Goal: Task Accomplishment & Management: Use online tool/utility

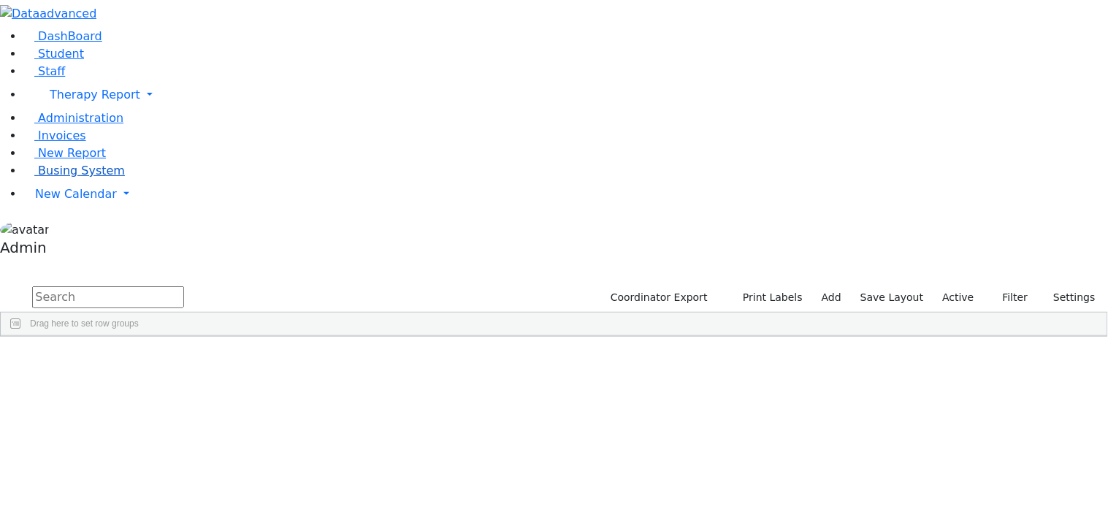
click at [59, 178] on span "Busing System" at bounding box center [81, 171] width 87 height 14
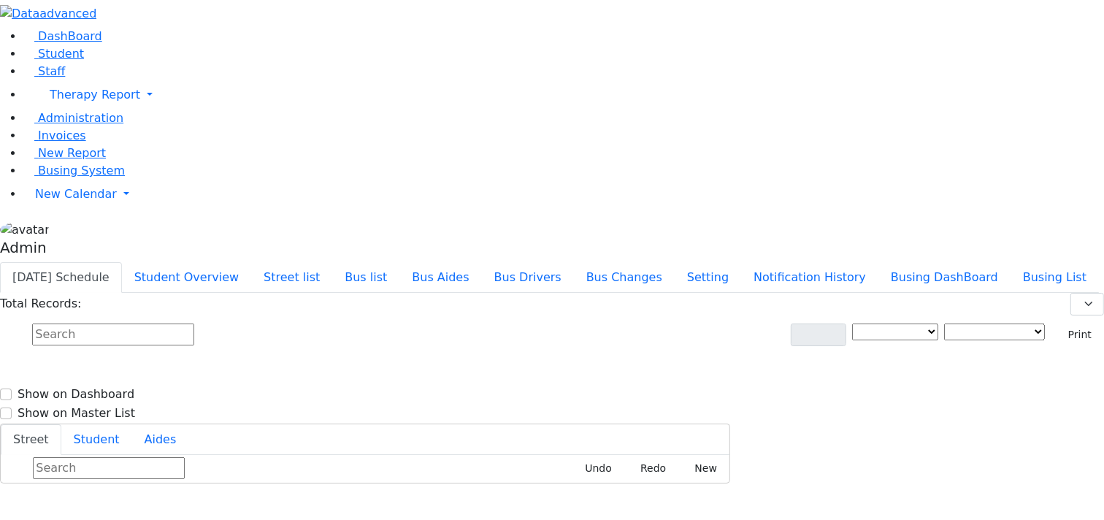
type input "08/23/2025"
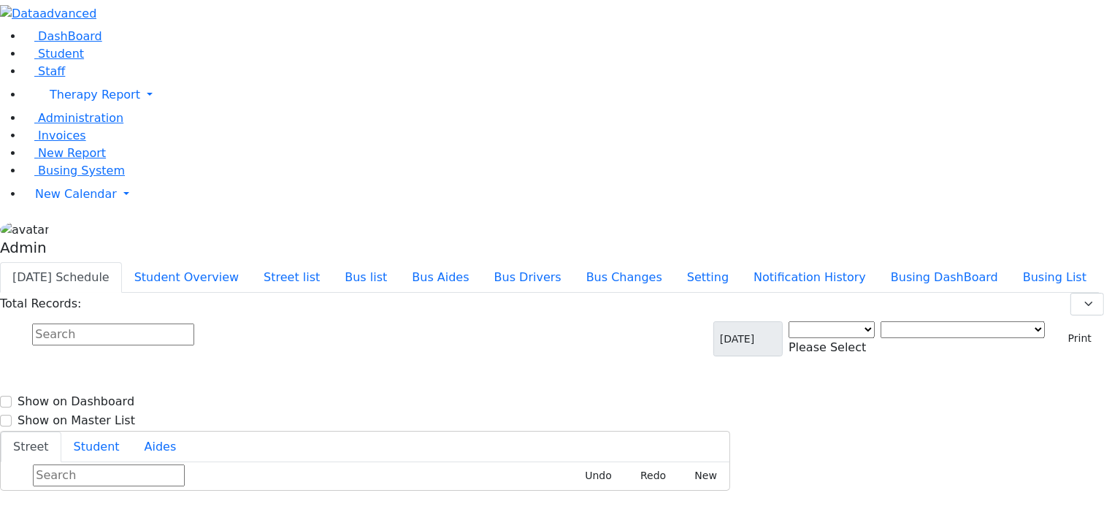
select select "3"
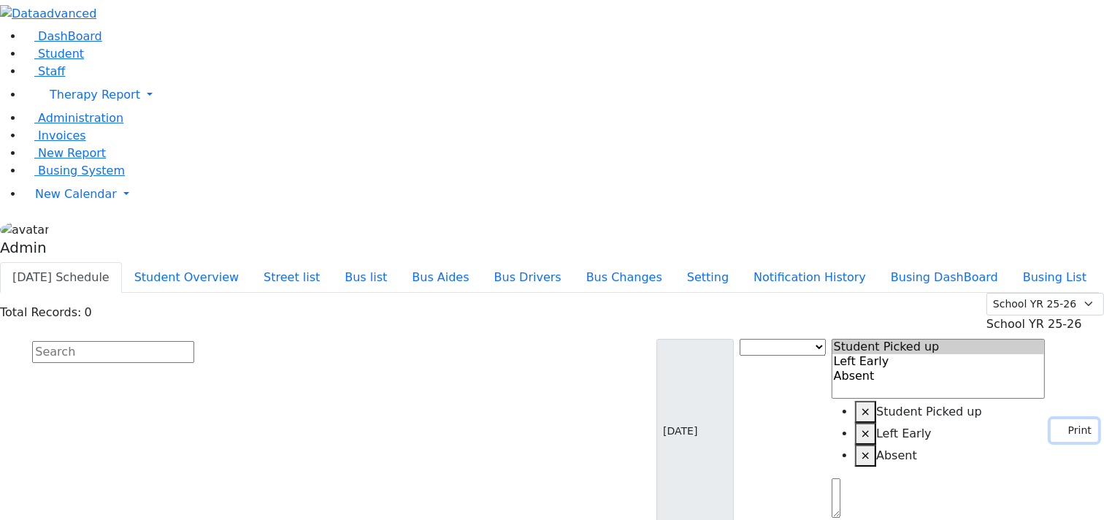
click at [1063, 419] on button "Print" at bounding box center [1074, 430] width 47 height 23
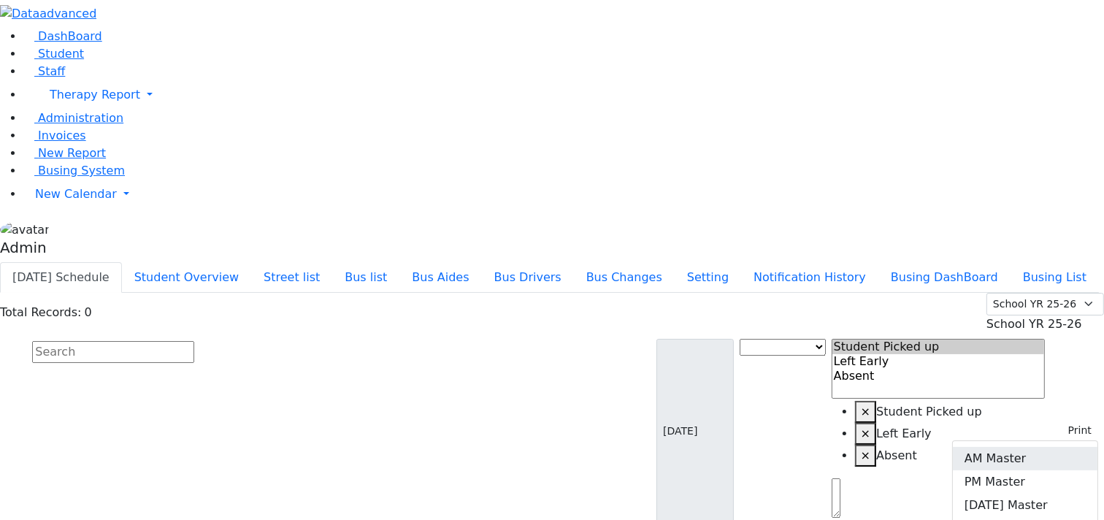
click at [1032, 447] on link "AM Master" at bounding box center [1025, 458] width 145 height 23
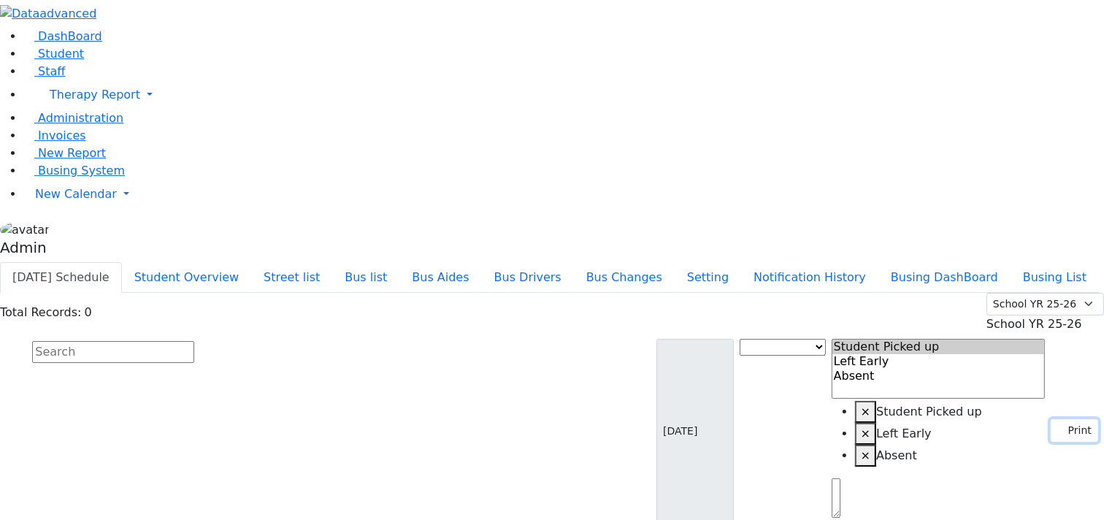
click at [1057, 419] on button "Print" at bounding box center [1074, 430] width 47 height 23
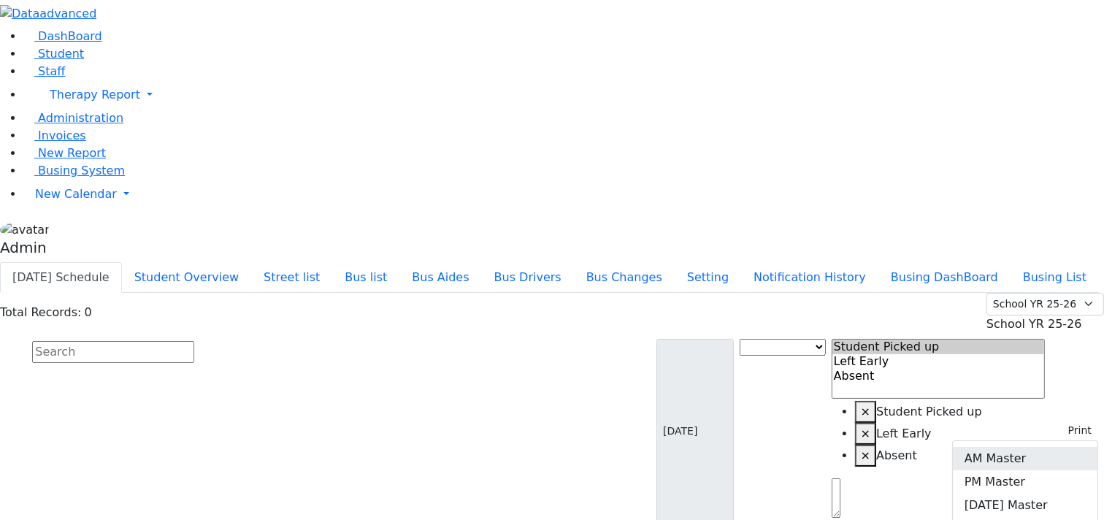
click at [1038, 447] on link "AM Master" at bounding box center [1025, 458] width 145 height 23
click at [562, 262] on div "Today's Schedule Student Overview Street list Bus list Bus Aides Bus Drivers Bu…" at bounding box center [552, 277] width 1104 height 31
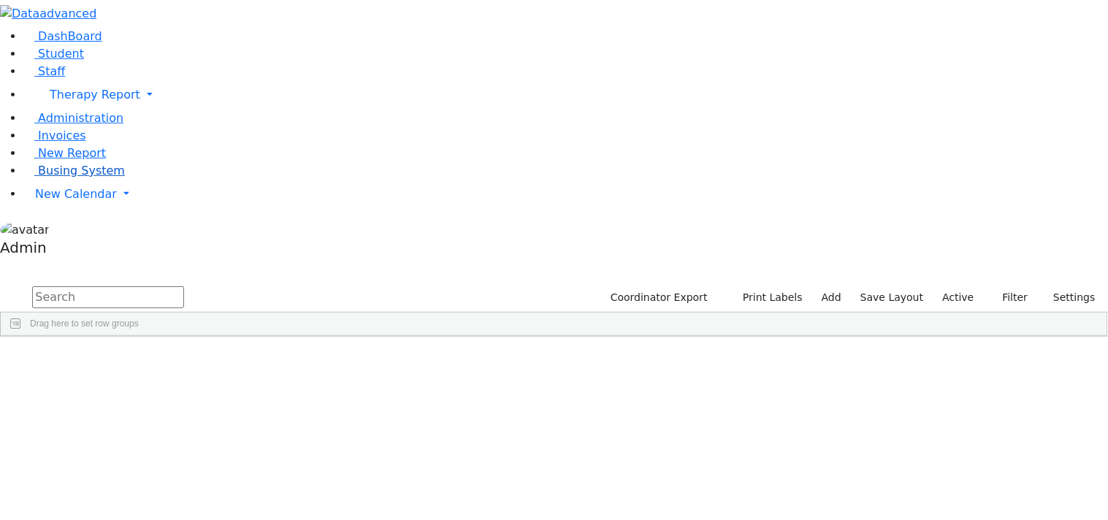
click at [74, 178] on span "Busing System" at bounding box center [81, 171] width 87 height 14
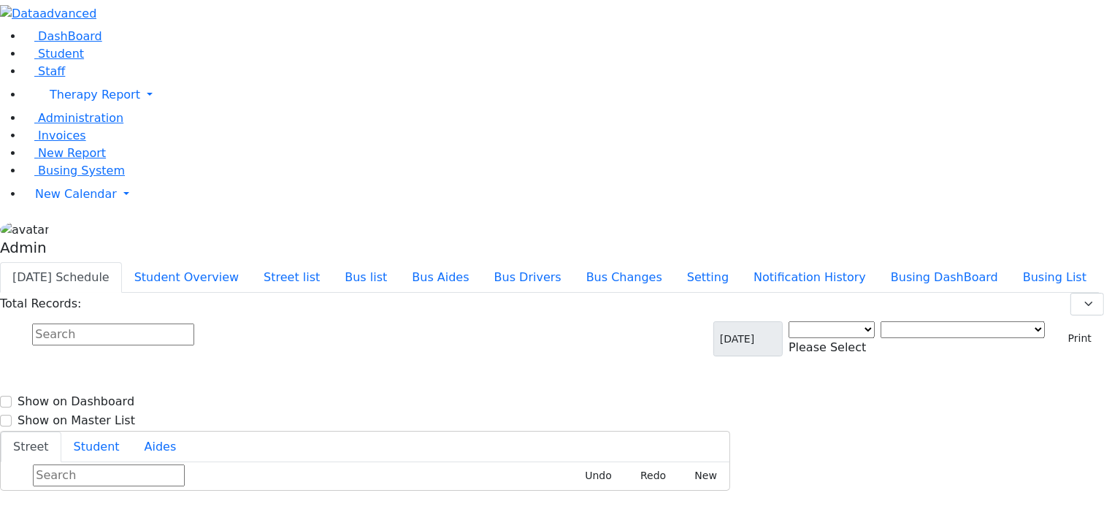
select select "3"
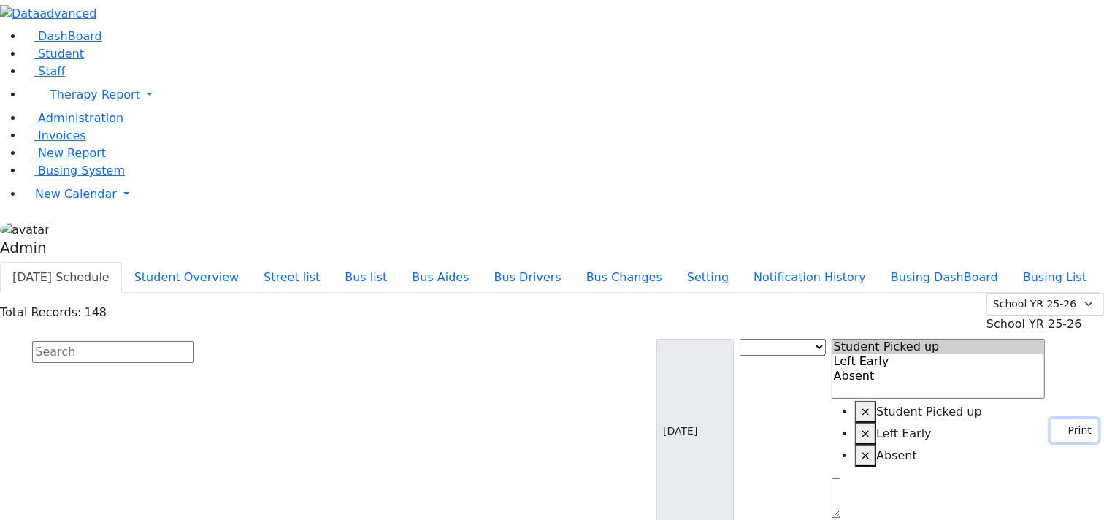
click at [1058, 419] on button "Print" at bounding box center [1074, 430] width 47 height 23
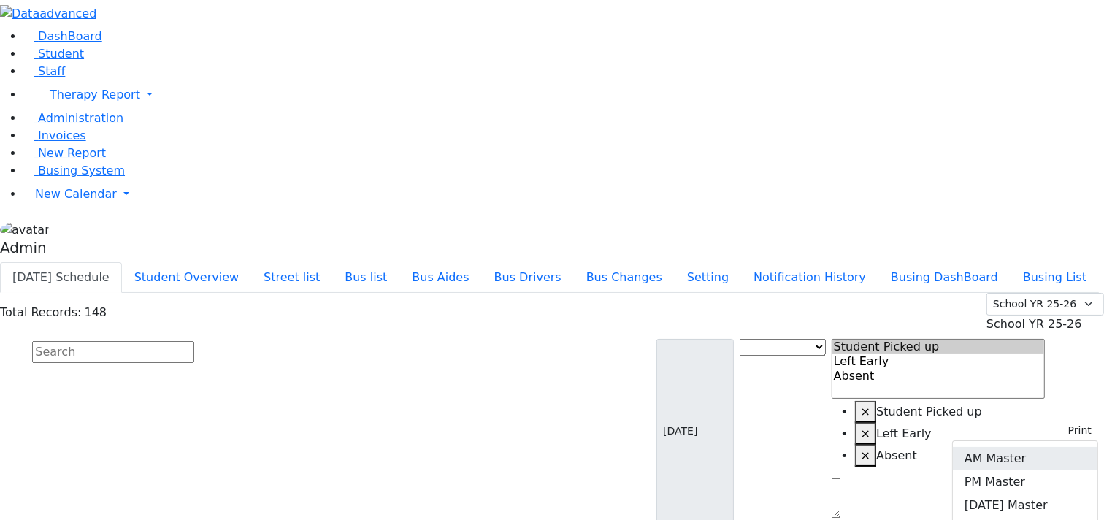
click at [1015, 447] on link "AM Master" at bounding box center [1025, 458] width 145 height 23
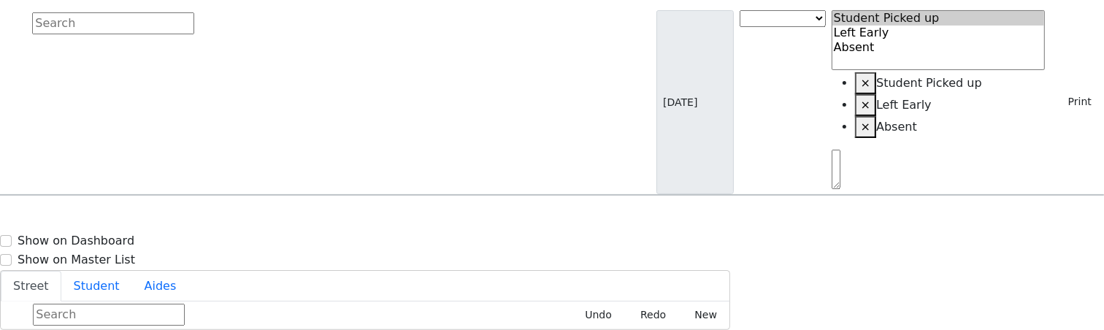
scroll to position [22, 0]
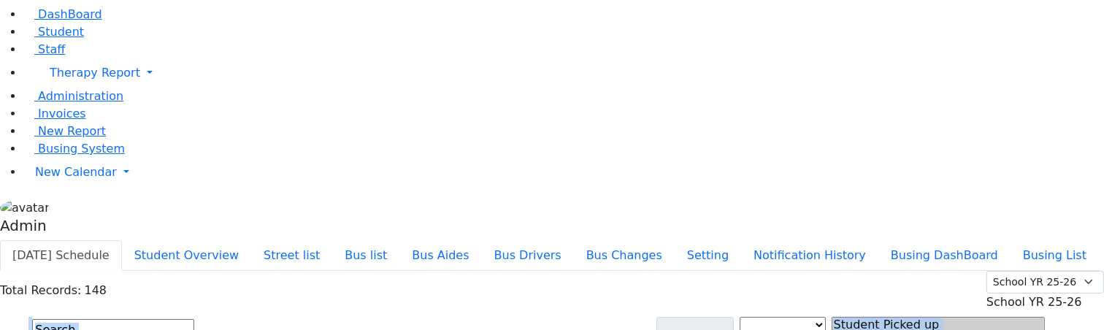
drag, startPoint x: 1104, startPoint y: 75, endPoint x: 1107, endPoint y: 330, distance: 255.7
click at [1104, 330] on html "Printing Please wait. Remaining time 10 seconds. Print Schedule Options Show Bi…" at bounding box center [552, 307] width 1104 height 659
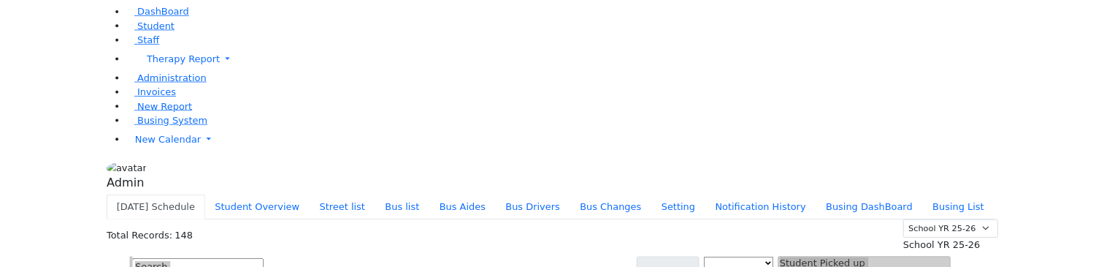
scroll to position [471, 0]
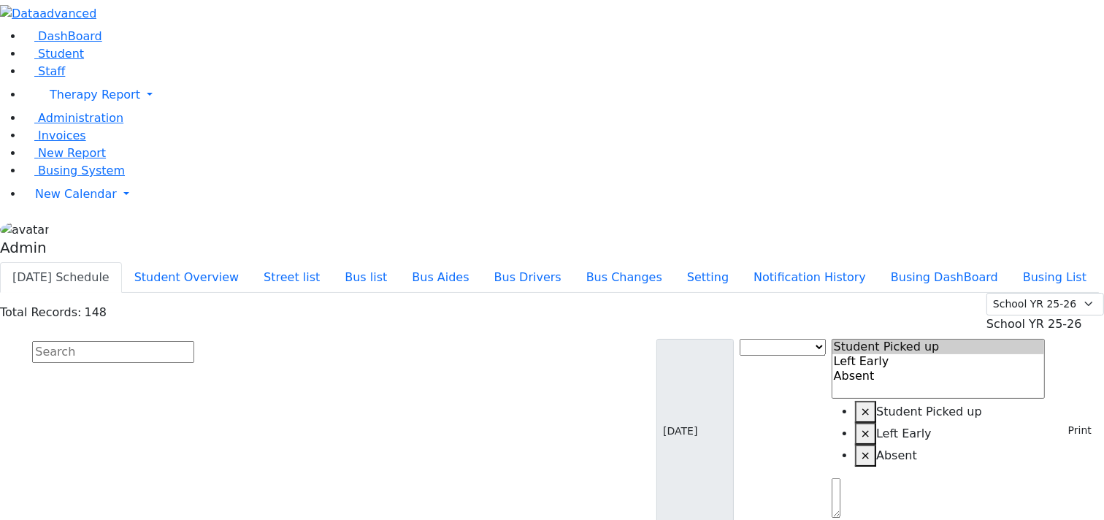
scroll to position [1508, 0]
click at [332, 262] on button "Street list" at bounding box center [291, 277] width 81 height 31
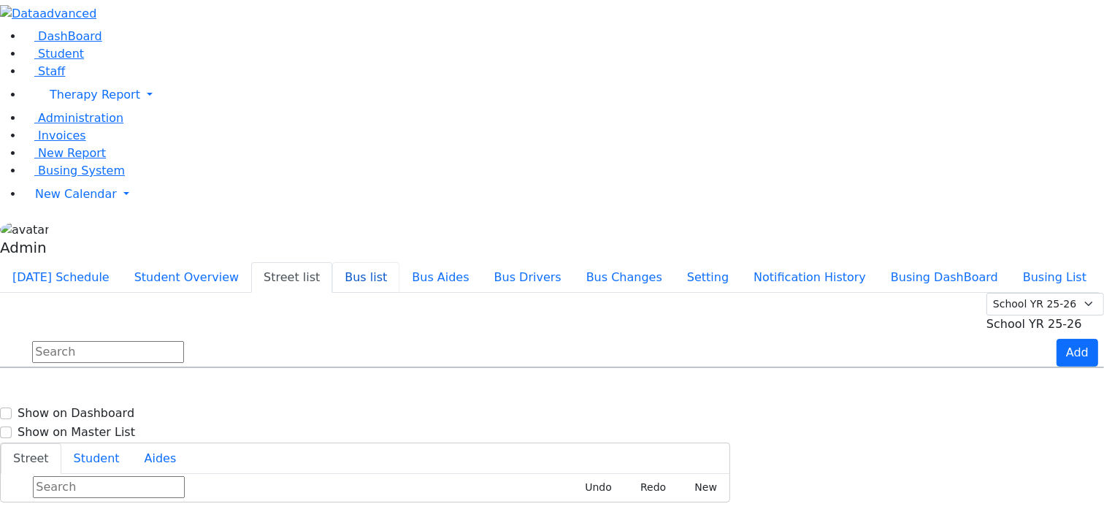
click at [400, 262] on button "Bus list" at bounding box center [365, 277] width 67 height 31
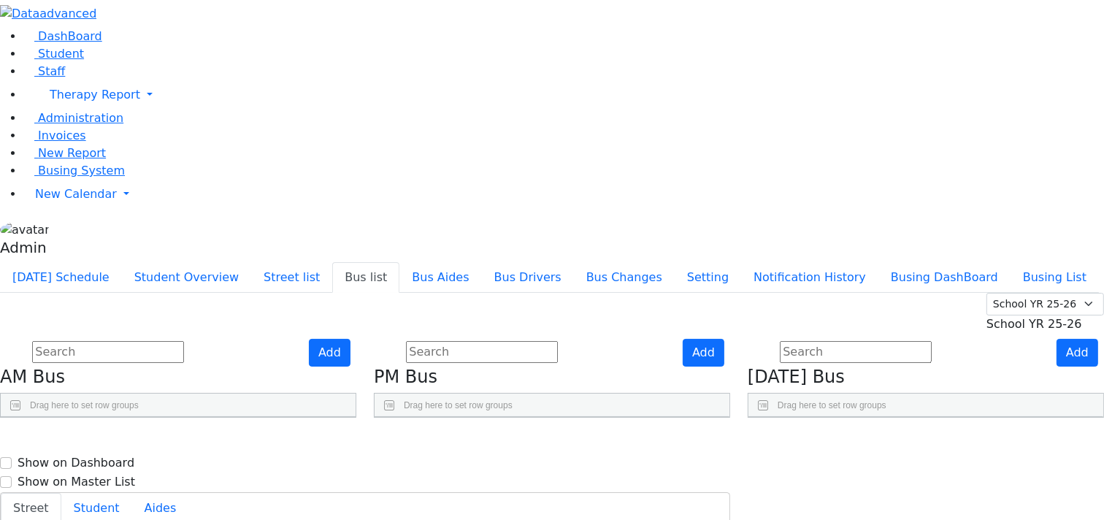
scroll to position [376, 0]
checkbox input "true"
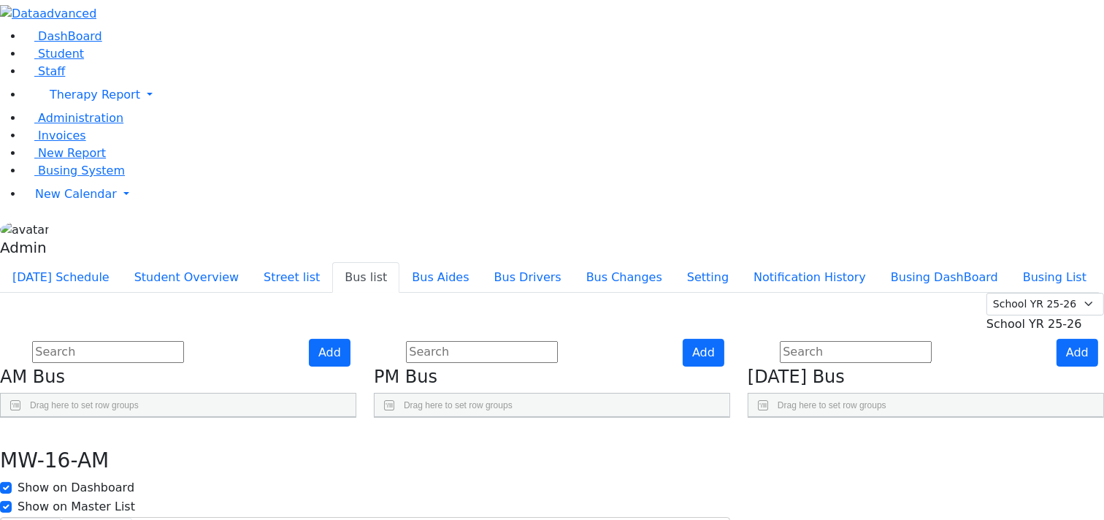
click at [15, 430] on icon "button" at bounding box center [11, 434] width 8 height 9
click at [481, 262] on button "Bus Aides" at bounding box center [441, 277] width 82 height 31
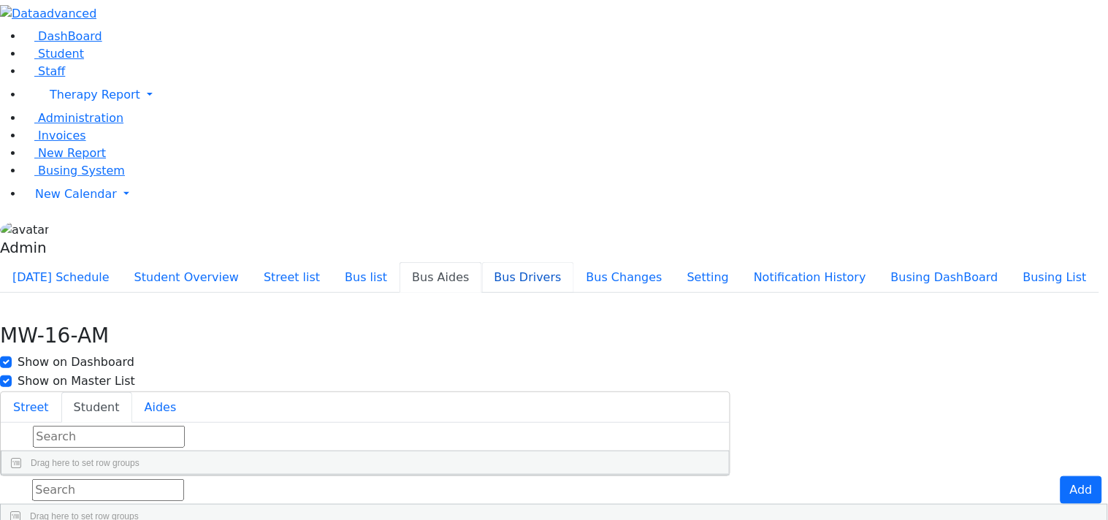
click at [574, 262] on button "Bus Drivers" at bounding box center [528, 277] width 92 height 31
click at [332, 262] on button "Street list" at bounding box center [291, 277] width 81 height 31
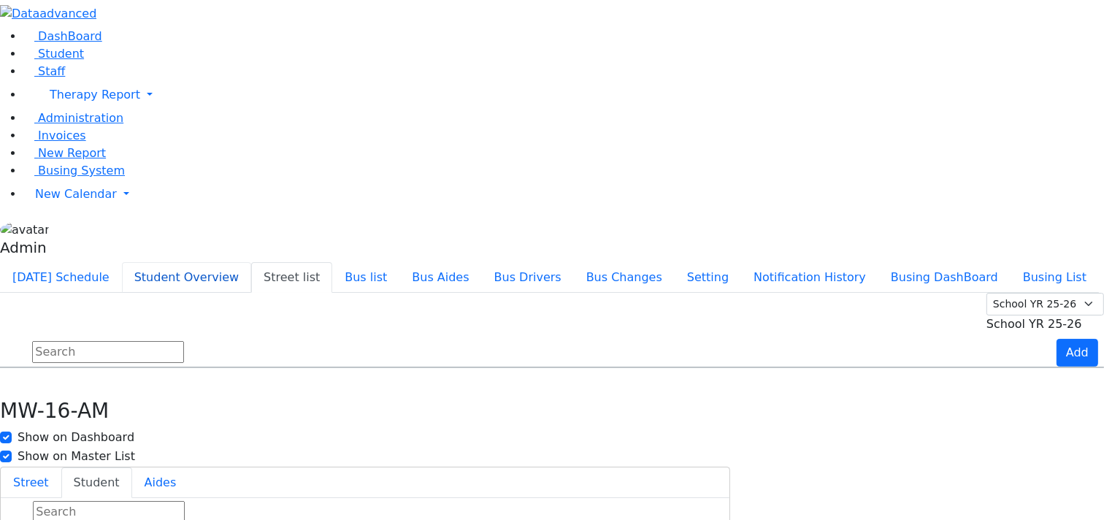
click at [251, 262] on button "Student Overview" at bounding box center [186, 277] width 129 height 31
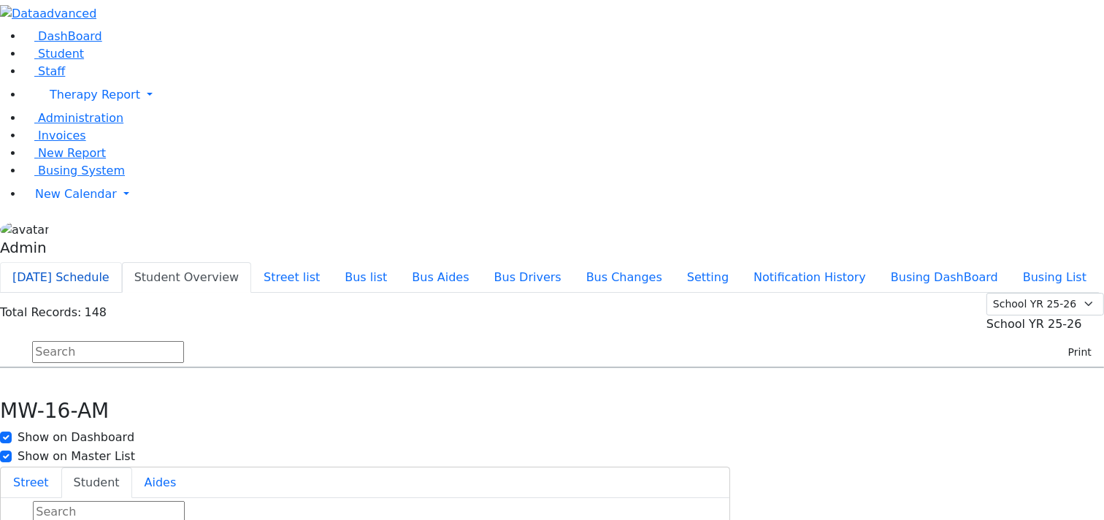
click at [122, 262] on button "Today's Schedule" at bounding box center [61, 277] width 122 height 31
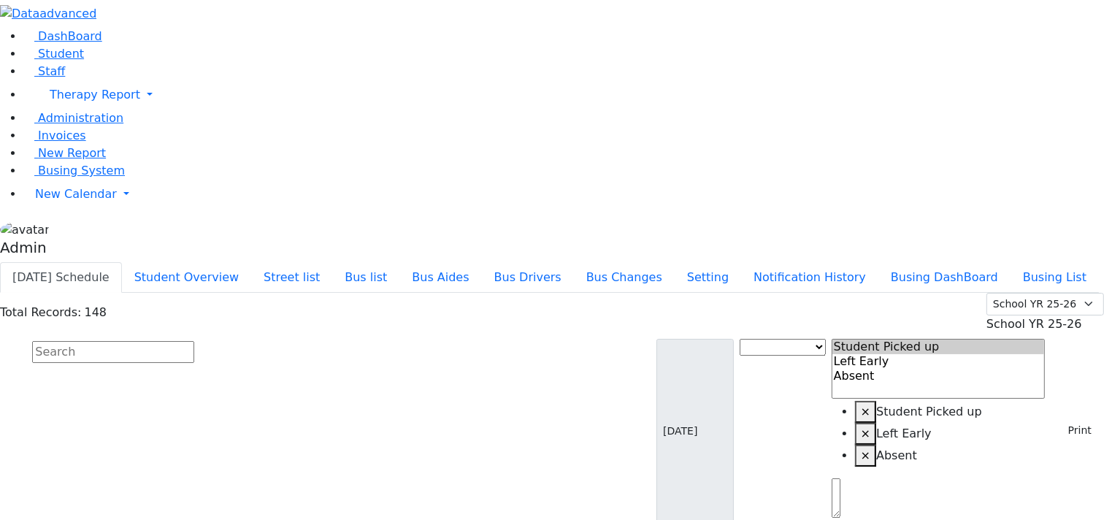
scroll to position [5033, 0]
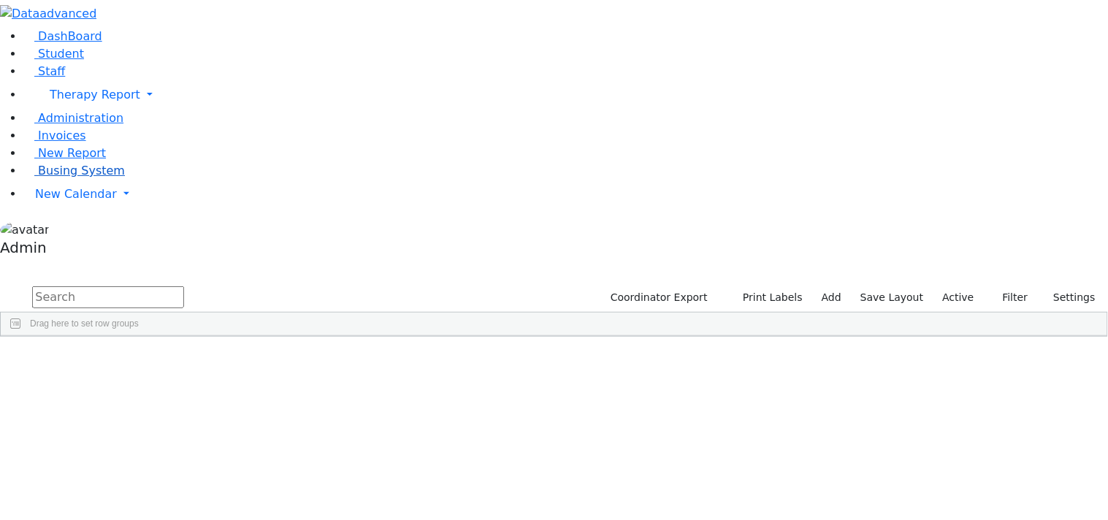
click at [64, 178] on span "Busing System" at bounding box center [81, 171] width 87 height 14
click at [69, 178] on span "Busing System" at bounding box center [81, 171] width 87 height 14
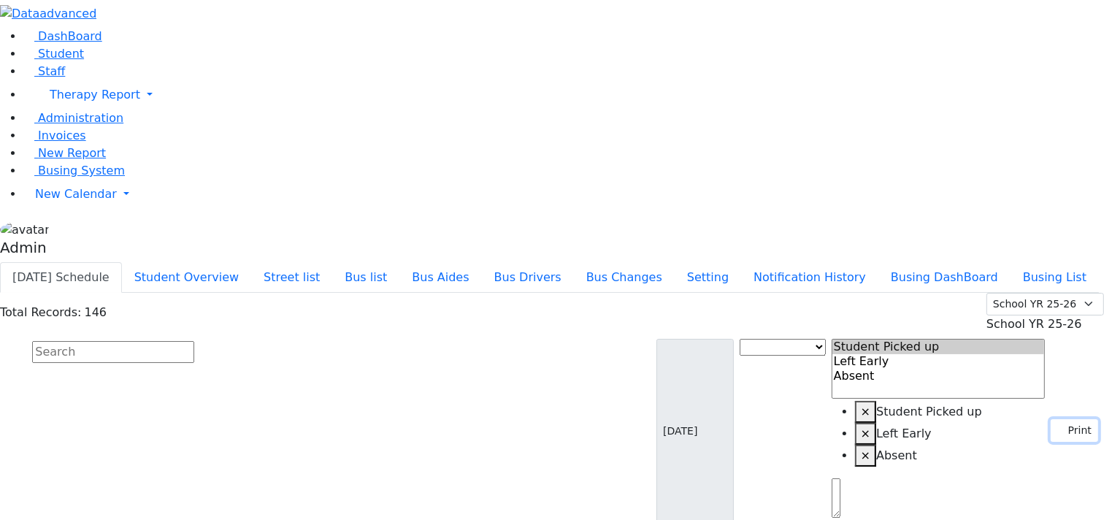
click at [1064, 419] on button "Print" at bounding box center [1074, 430] width 47 height 23
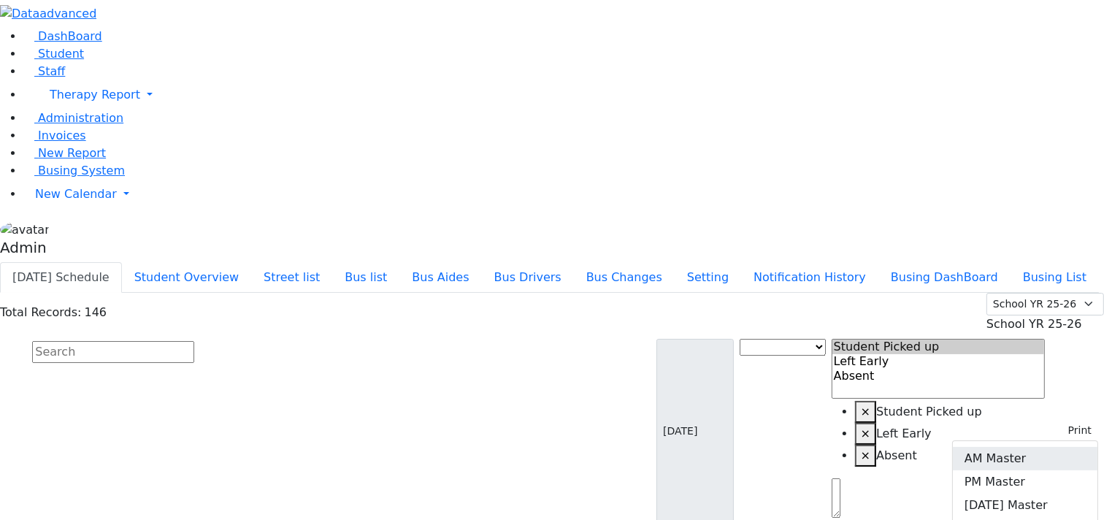
click at [1042, 447] on link "AM Master" at bounding box center [1025, 458] width 145 height 23
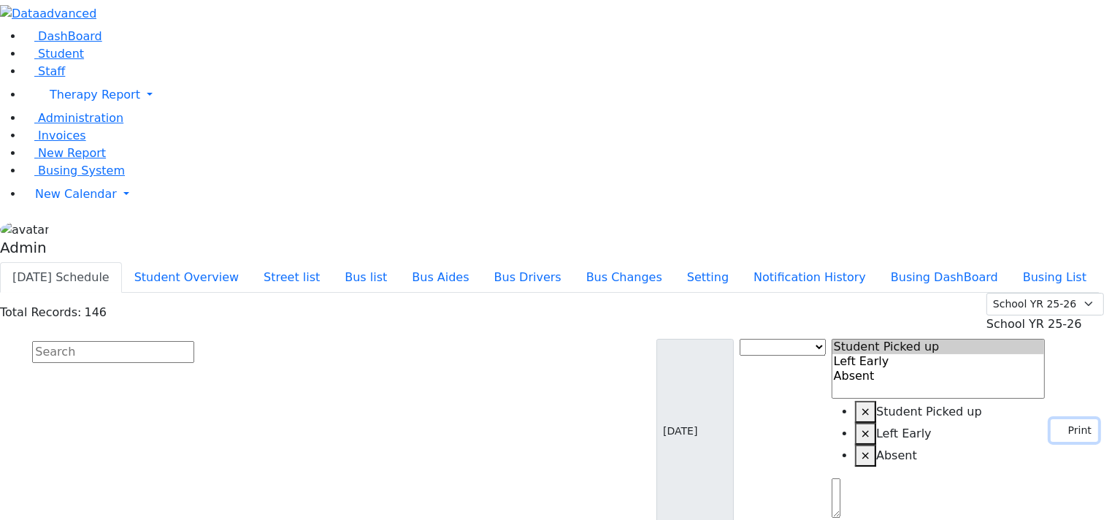
click at [1075, 419] on button "Print" at bounding box center [1074, 430] width 47 height 23
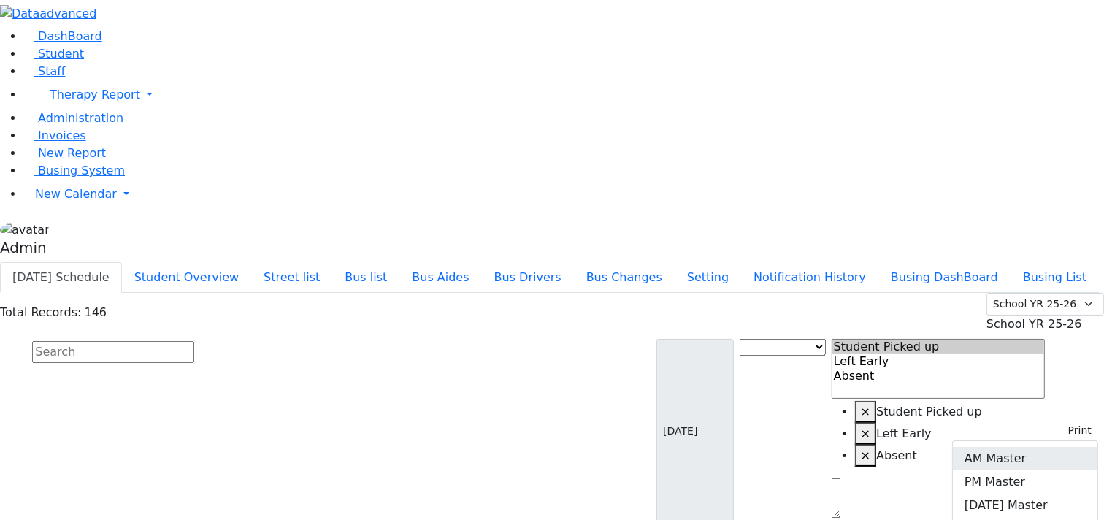
click at [1027, 447] on link "AM Master" at bounding box center [1025, 458] width 145 height 23
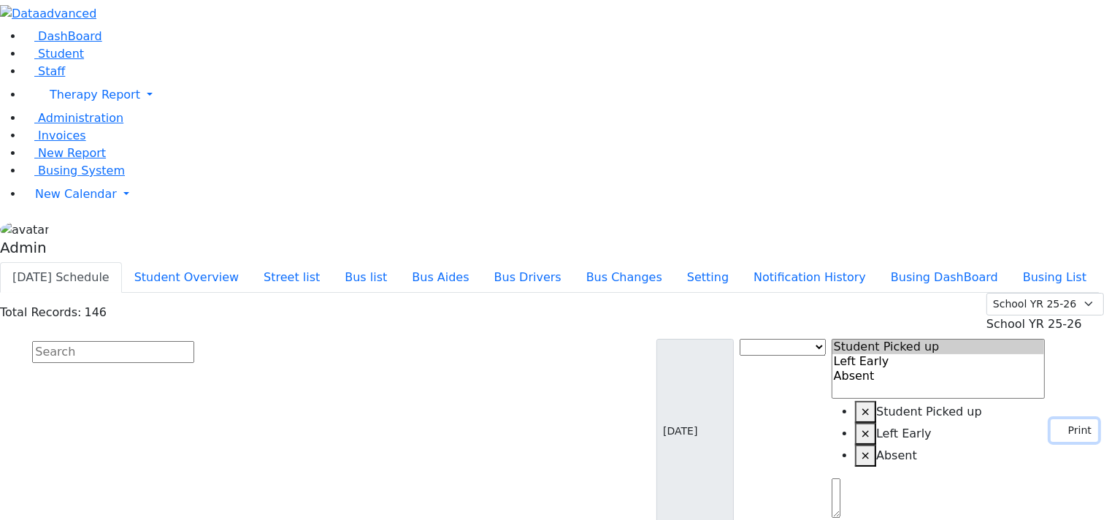
click at [1056, 419] on button "Print" at bounding box center [1074, 430] width 47 height 23
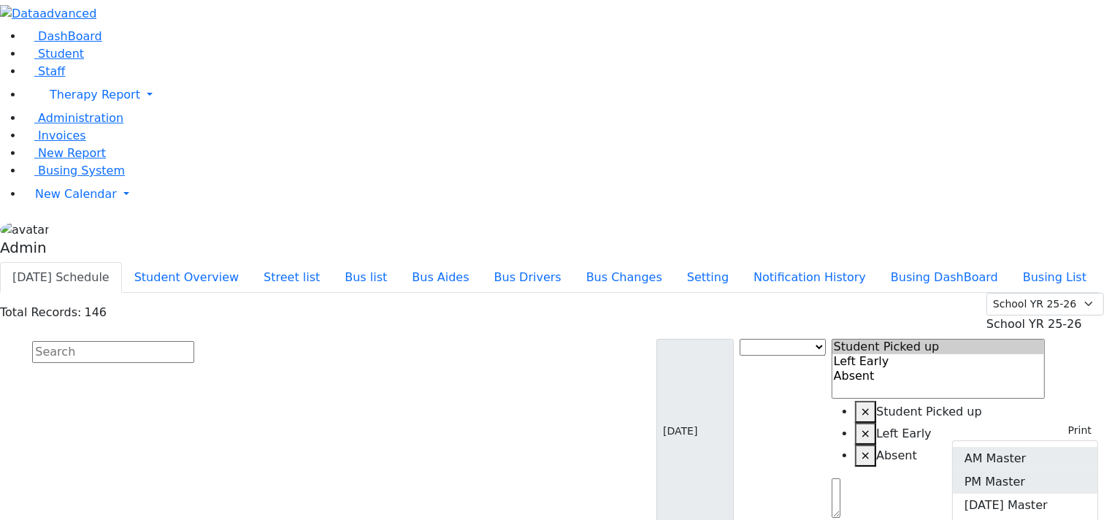
click at [1018, 470] on link "PM Master" at bounding box center [1025, 481] width 145 height 23
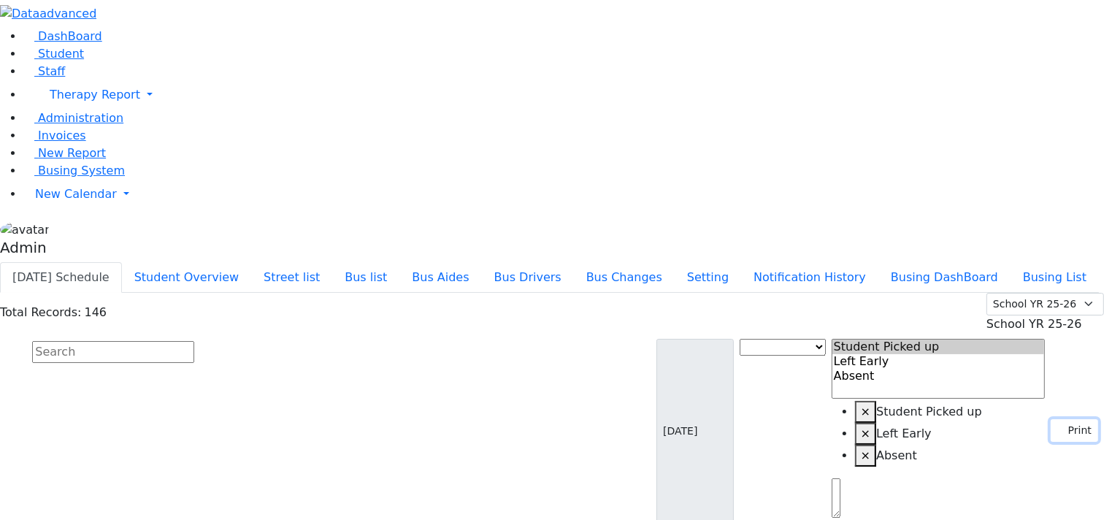
click at [1061, 419] on button "Print" at bounding box center [1074, 430] width 47 height 23
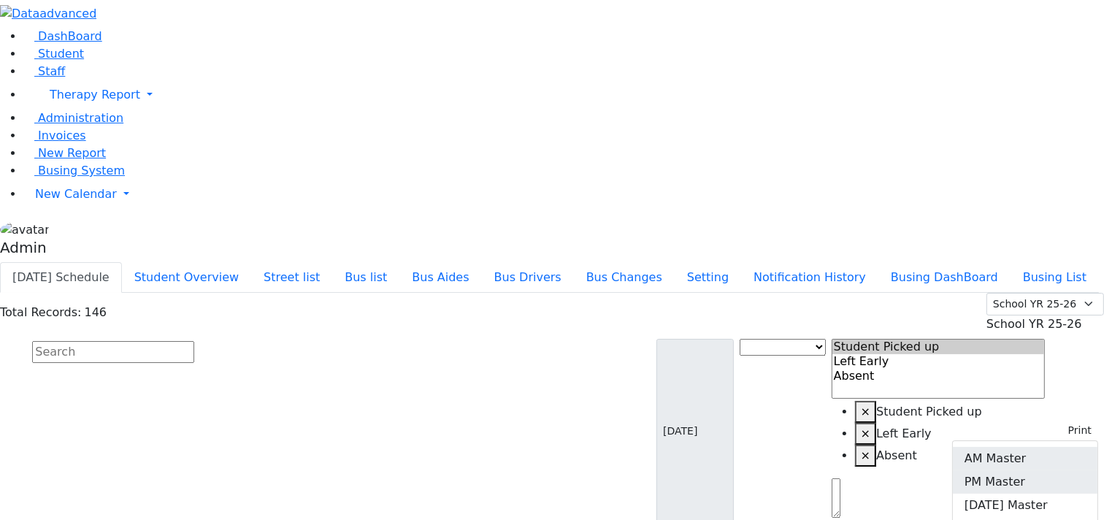
click at [1042, 447] on link "AM Master" at bounding box center [1025, 458] width 145 height 23
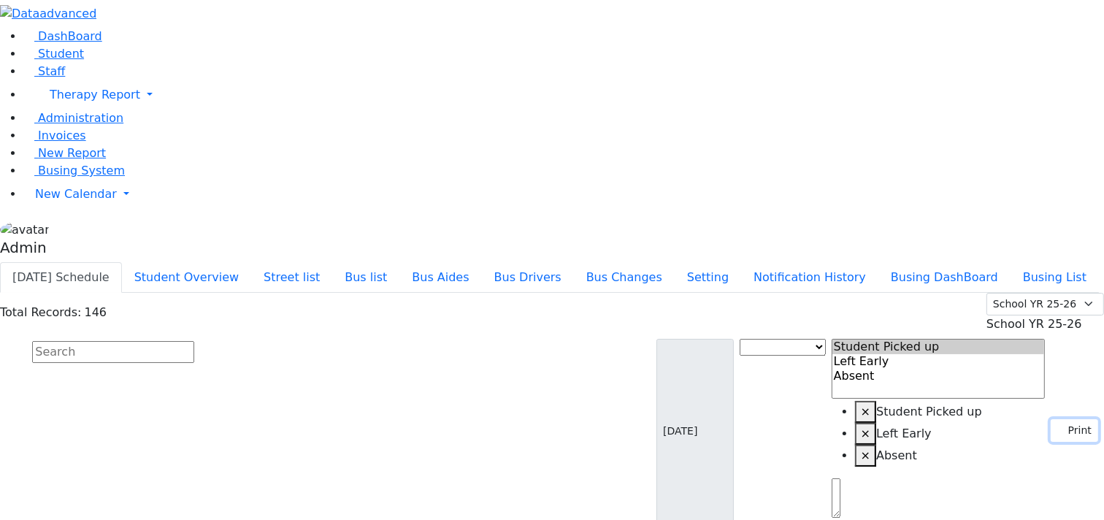
click at [1058, 419] on button "Print" at bounding box center [1074, 430] width 47 height 23
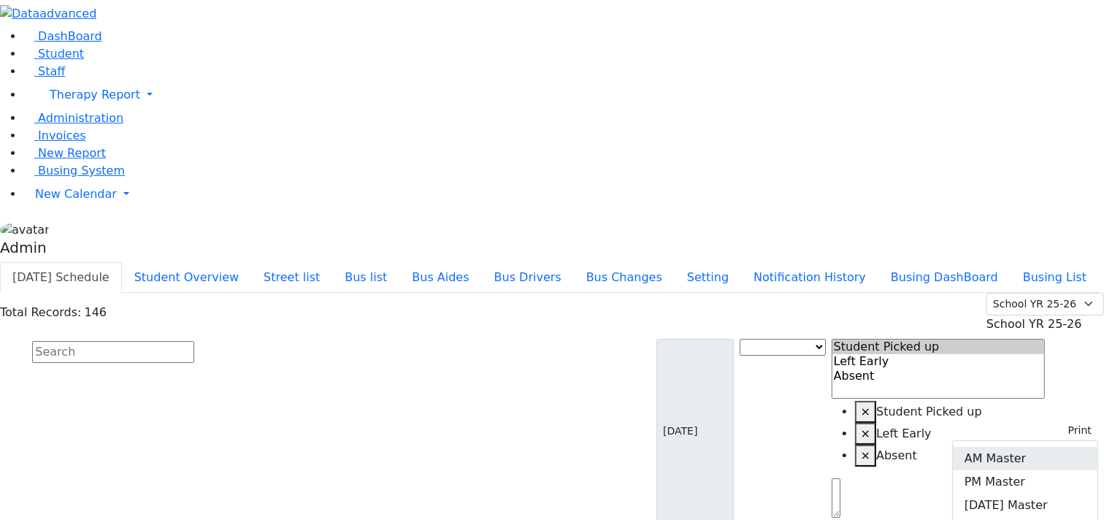
click at [1030, 447] on link "AM Master" at bounding box center [1025, 458] width 145 height 23
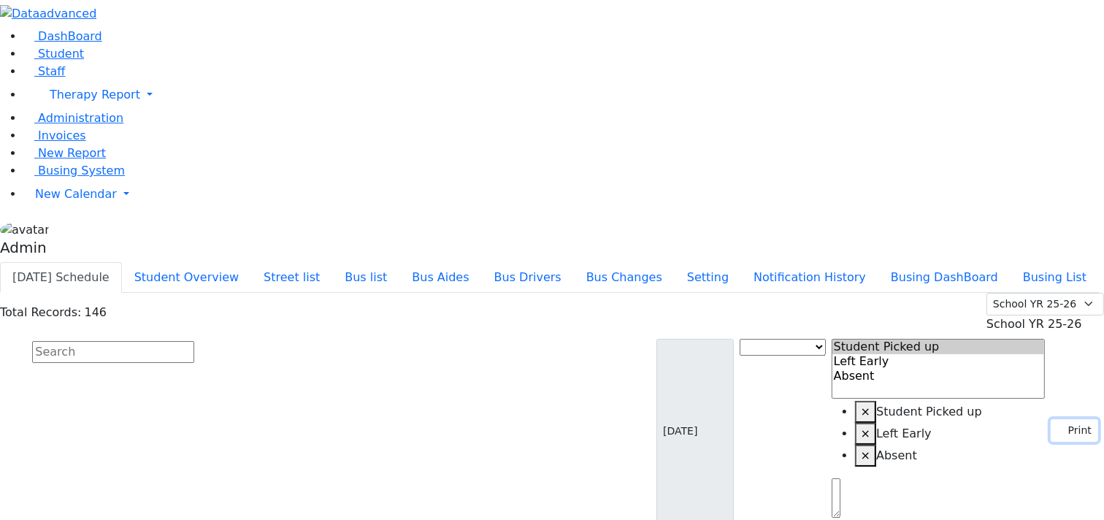
click at [1051, 419] on button "Print" at bounding box center [1074, 430] width 47 height 23
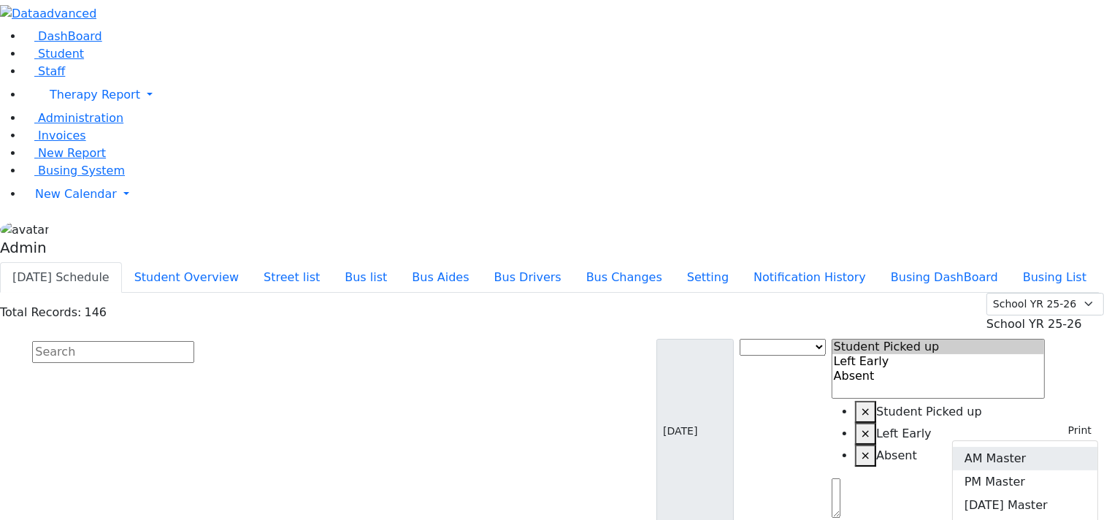
click at [1036, 447] on link "AM Master" at bounding box center [1025, 458] width 145 height 23
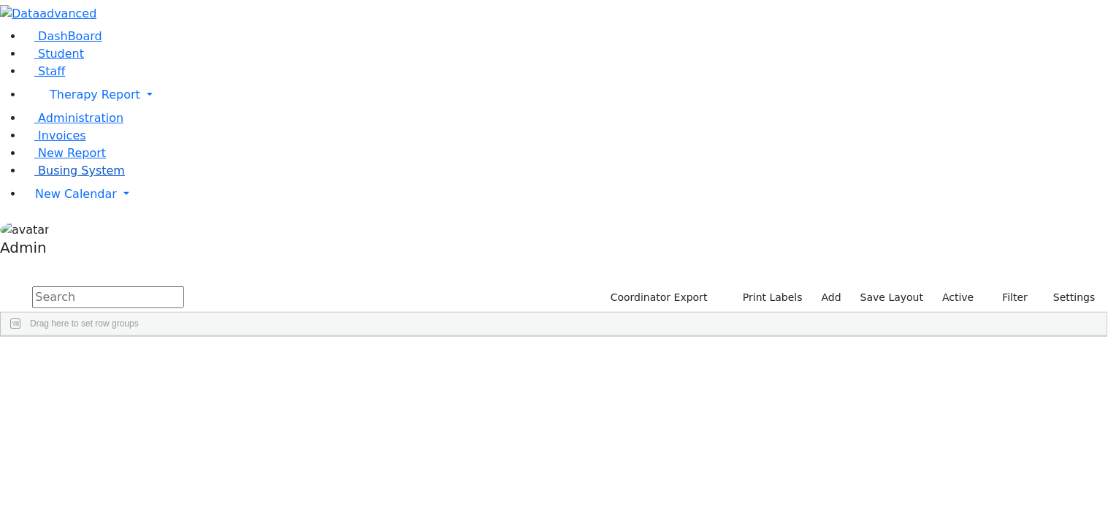
click at [79, 178] on span "Busing System" at bounding box center [81, 171] width 87 height 14
click at [68, 178] on span "Busing System" at bounding box center [81, 171] width 87 height 14
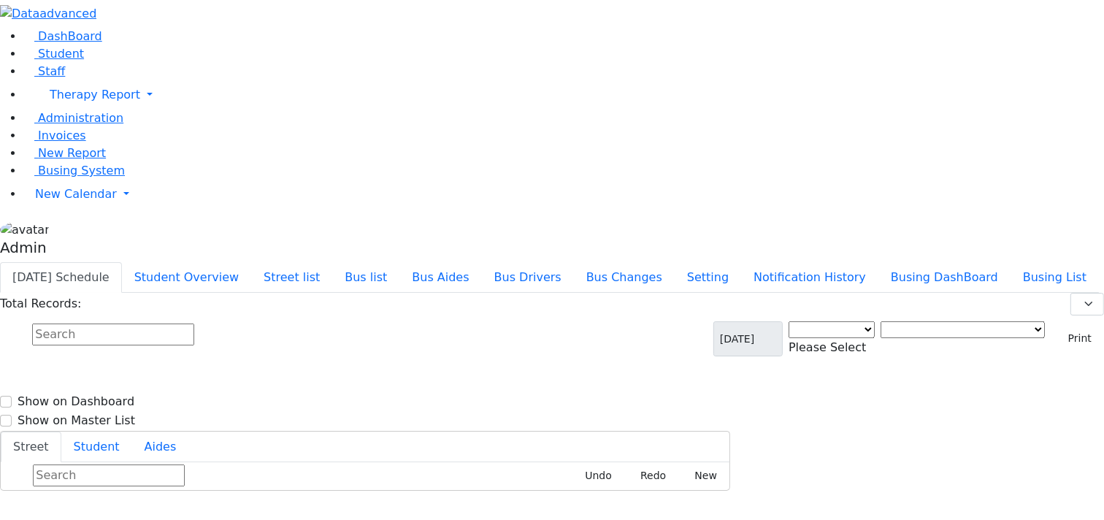
select select "3"
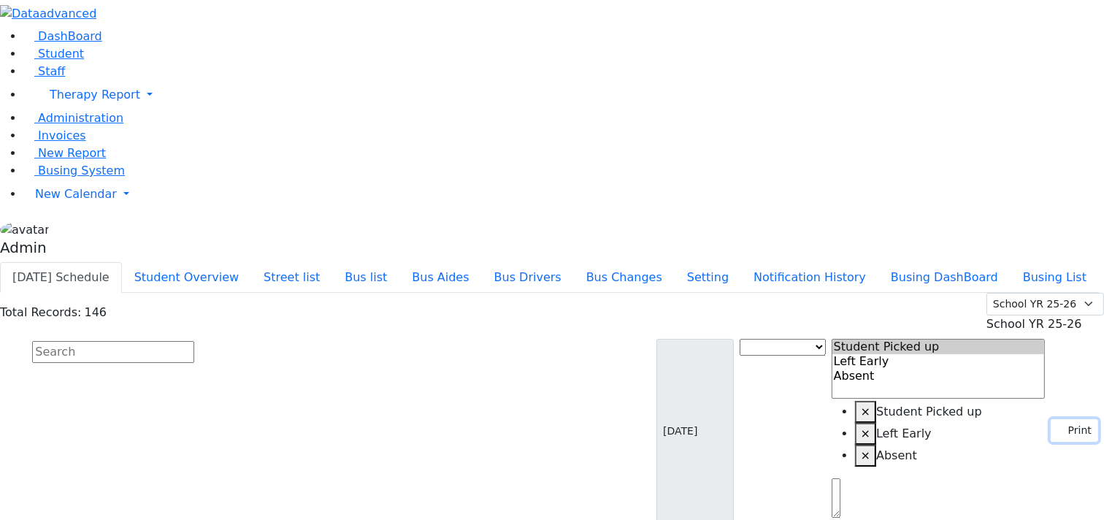
click at [1067, 419] on button "Print" at bounding box center [1074, 430] width 47 height 23
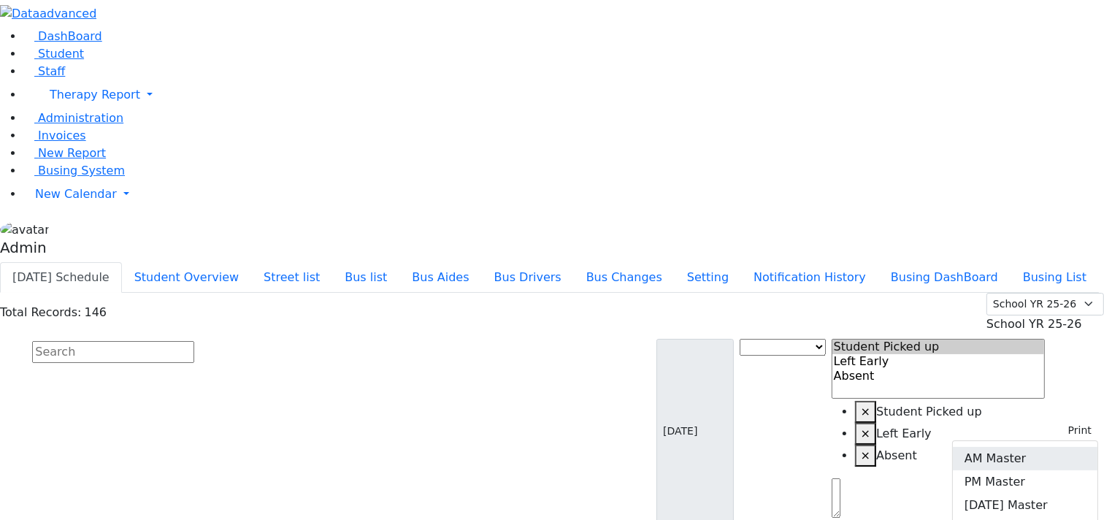
click at [1030, 447] on link "AM Master" at bounding box center [1025, 458] width 145 height 23
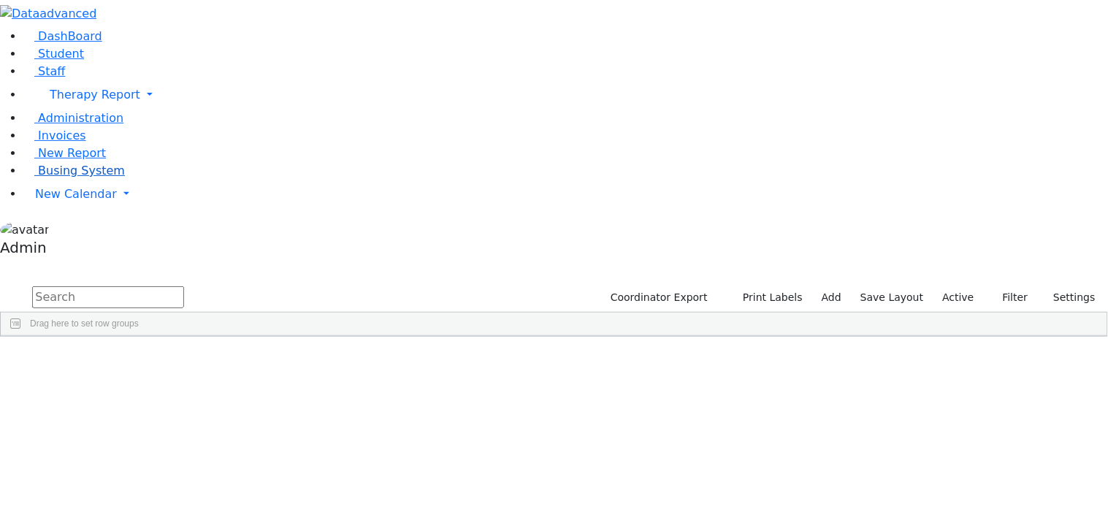
click at [64, 178] on span "Busing System" at bounding box center [81, 171] width 87 height 14
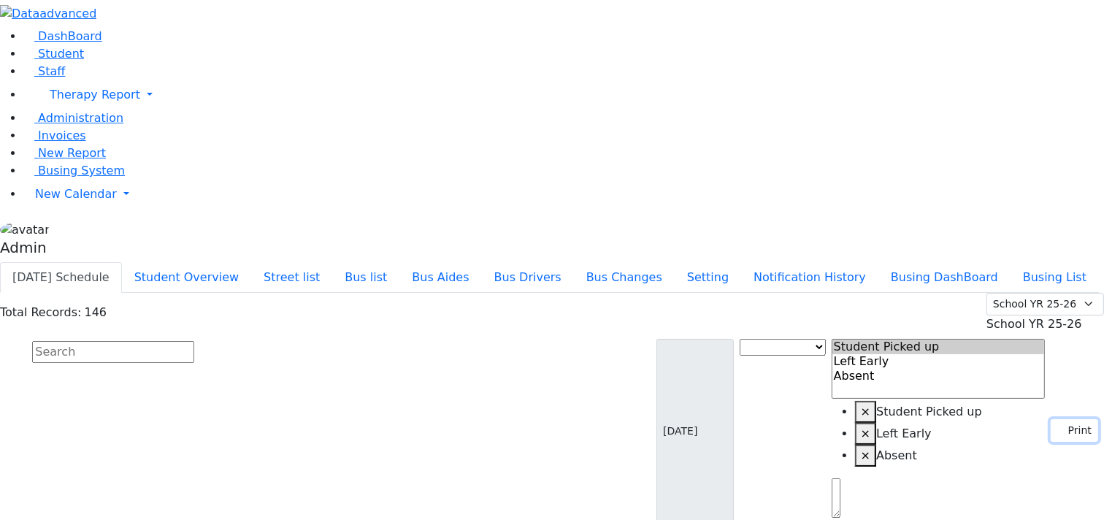
click at [1064, 419] on button "Print" at bounding box center [1074, 430] width 47 height 23
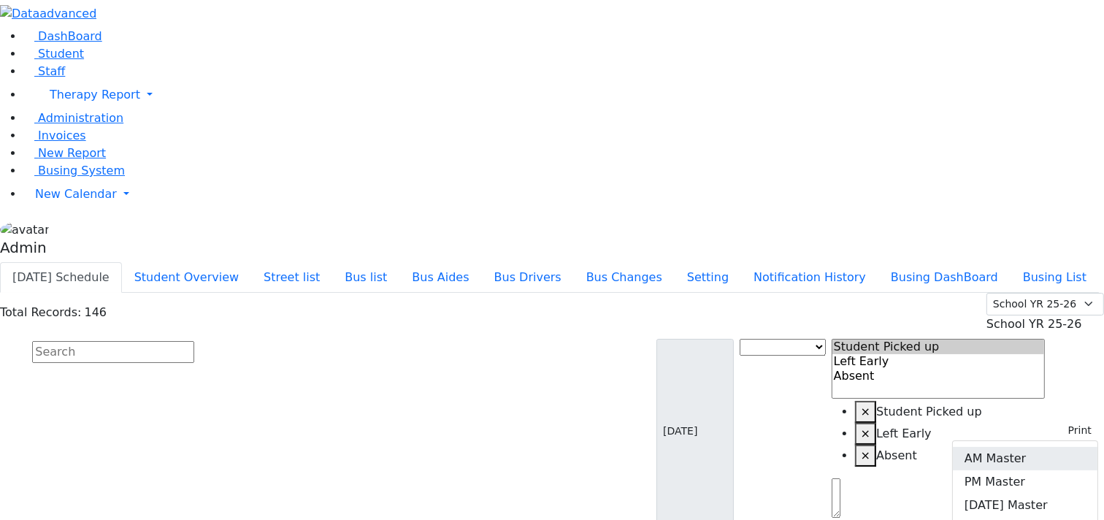
click at [1034, 447] on link "AM Master" at bounding box center [1025, 458] width 145 height 23
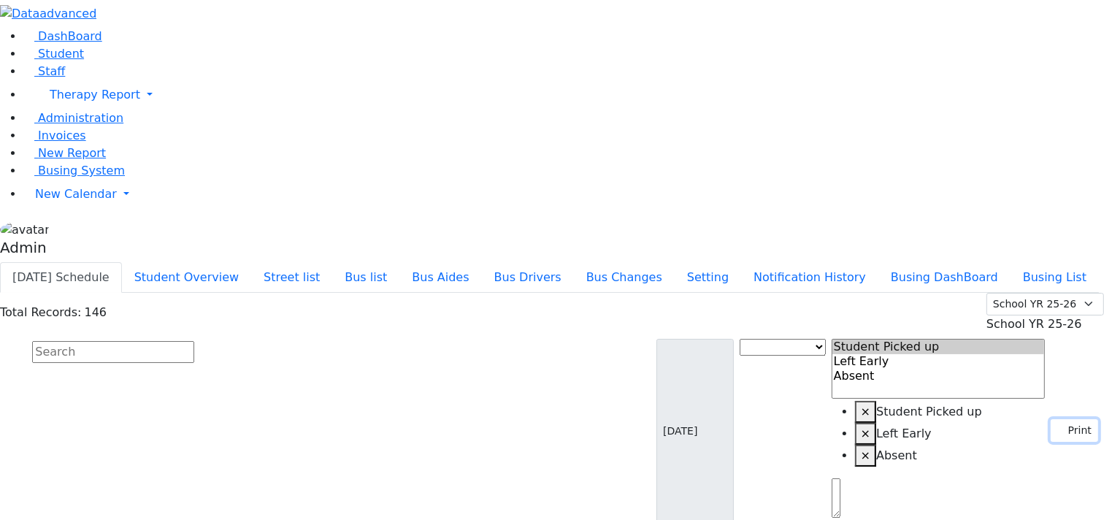
click at [1056, 419] on button "Print" at bounding box center [1074, 430] width 47 height 23
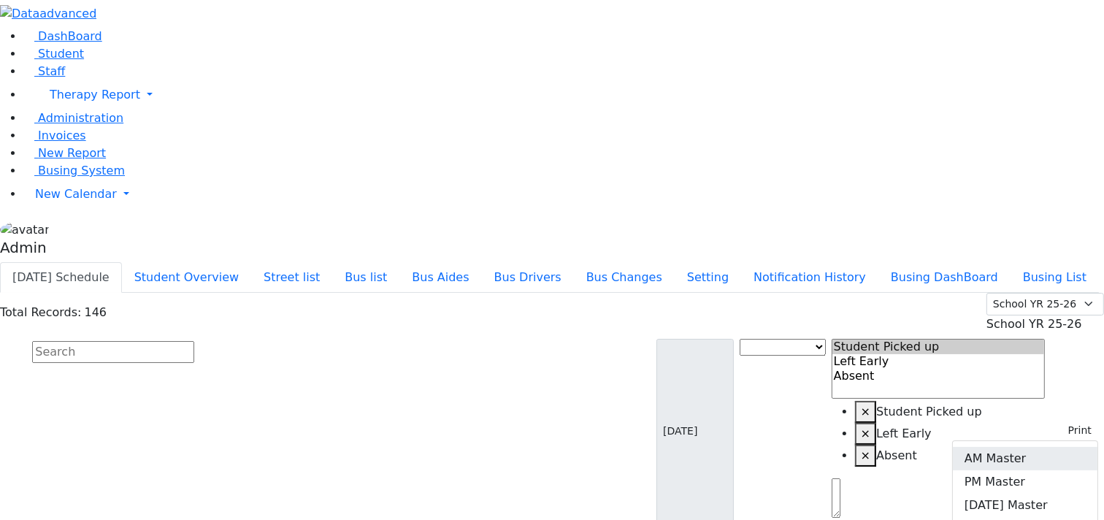
click at [1033, 447] on link "AM Master" at bounding box center [1025, 458] width 145 height 23
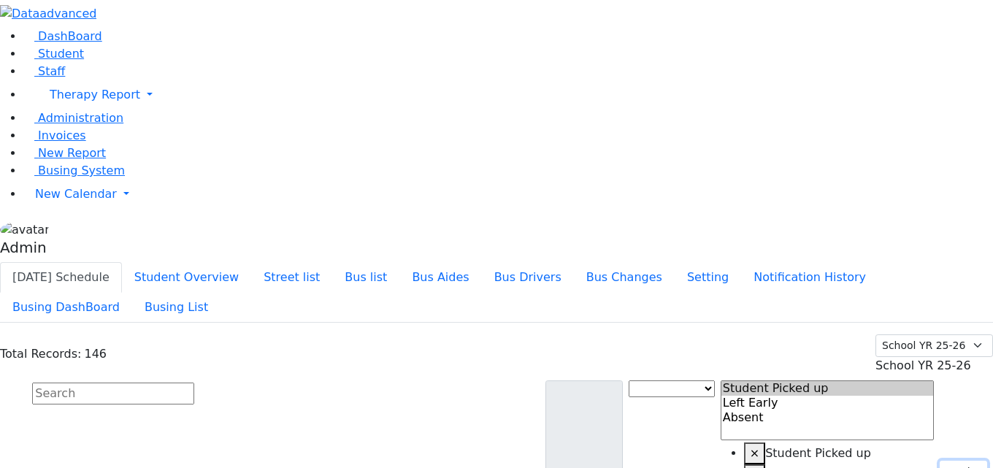
click at [942, 461] on button "Print" at bounding box center [963, 472] width 47 height 23
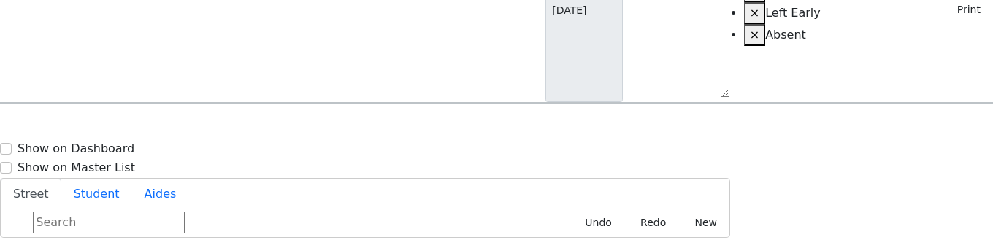
scroll to position [469, 0]
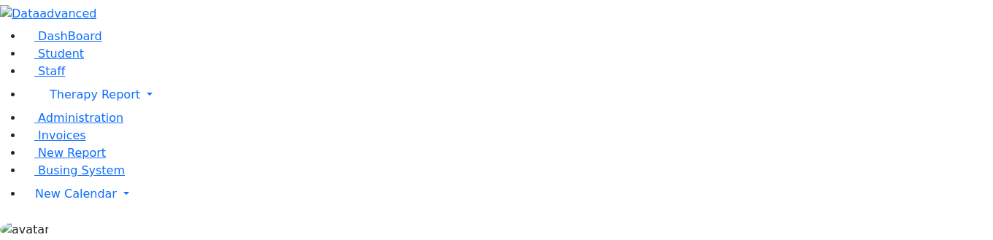
scroll to position [23, 0]
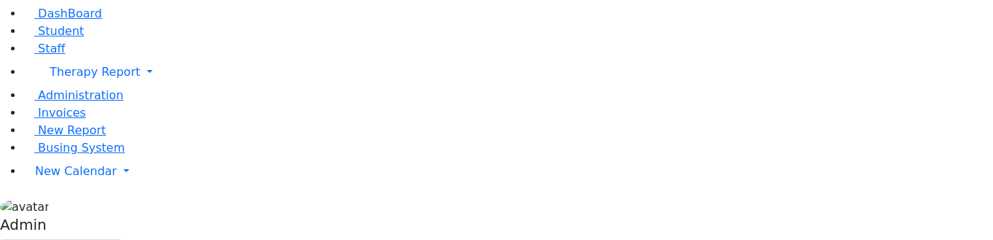
select select "3"
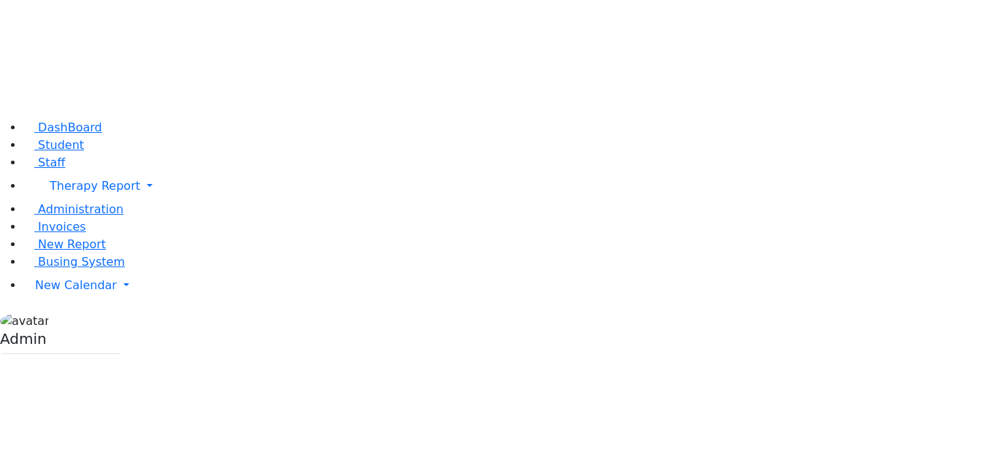
scroll to position [0, 0]
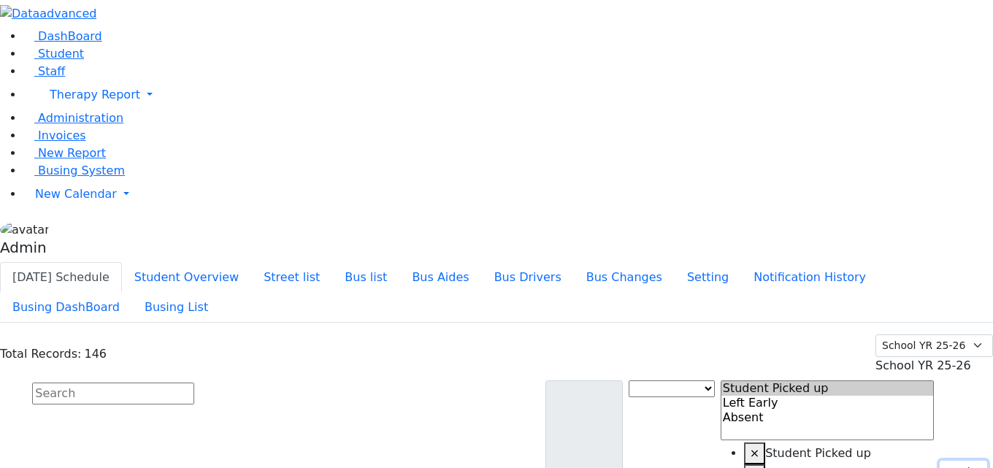
click at [955, 240] on button "Print" at bounding box center [963, 472] width 47 height 23
click at [966, 240] on button "Print" at bounding box center [963, 472] width 47 height 23
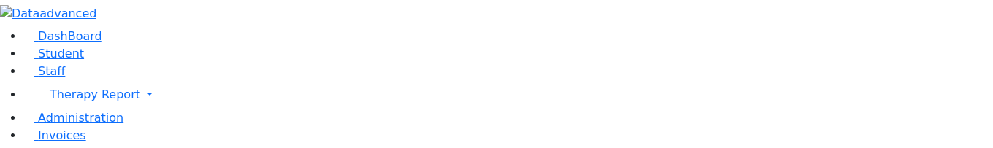
select select "3"
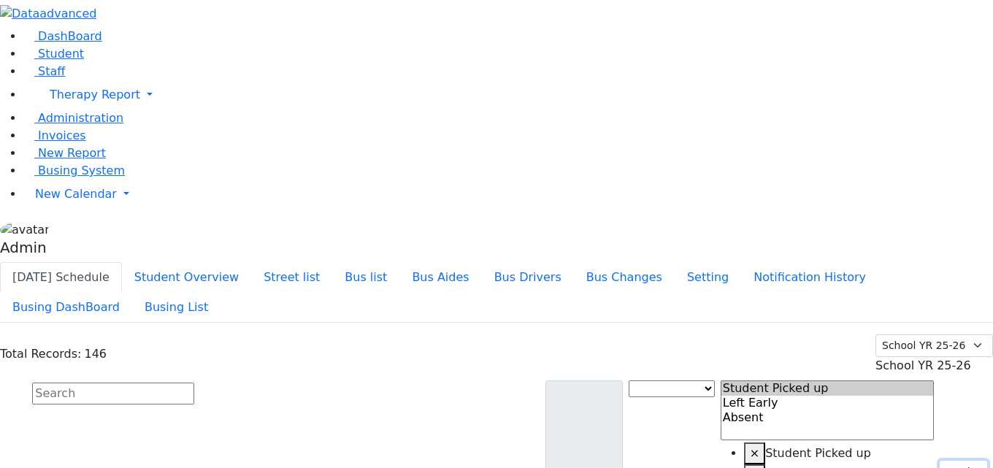
click at [950, 461] on button "Print" at bounding box center [963, 472] width 47 height 23
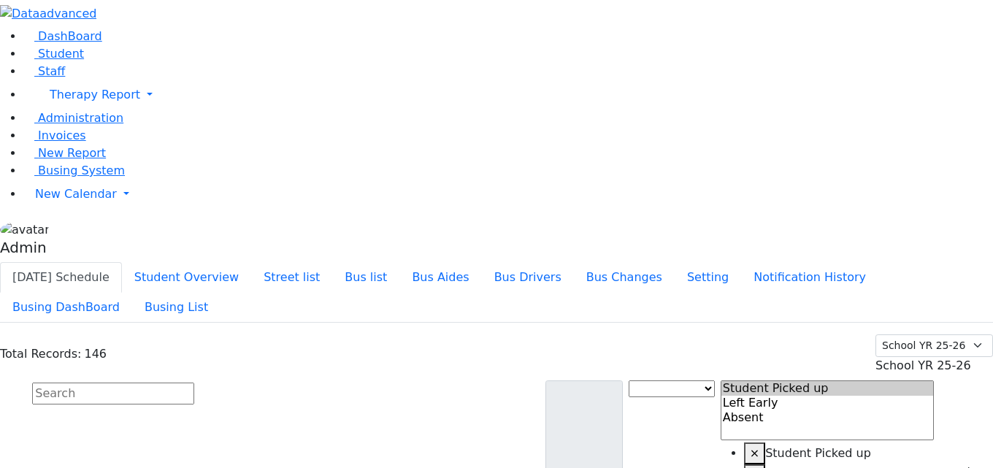
click at [945, 461] on button "Print" at bounding box center [963, 472] width 47 height 23
click at [940, 461] on button "Print" at bounding box center [963, 472] width 47 height 23
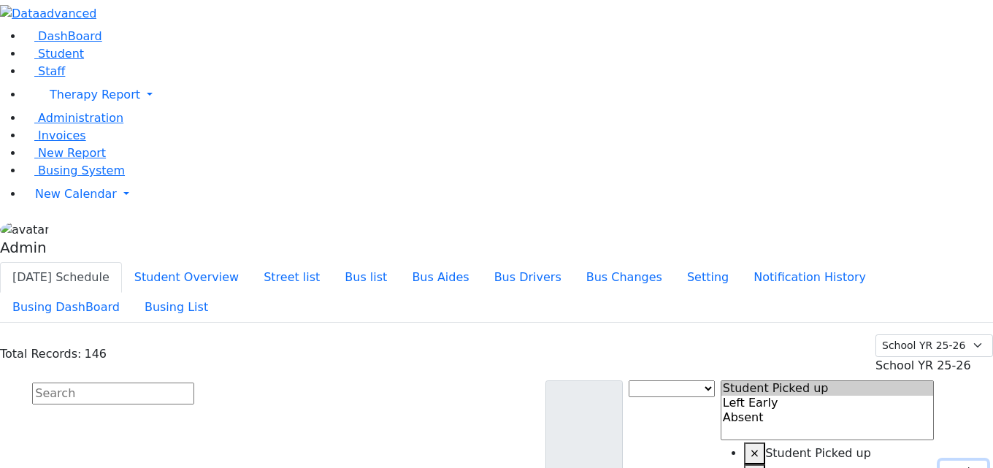
click at [954, 461] on button "Print" at bounding box center [963, 472] width 47 height 23
click at [940, 461] on button "Print" at bounding box center [963, 472] width 47 height 23
click at [953, 461] on button "Print" at bounding box center [963, 472] width 47 height 23
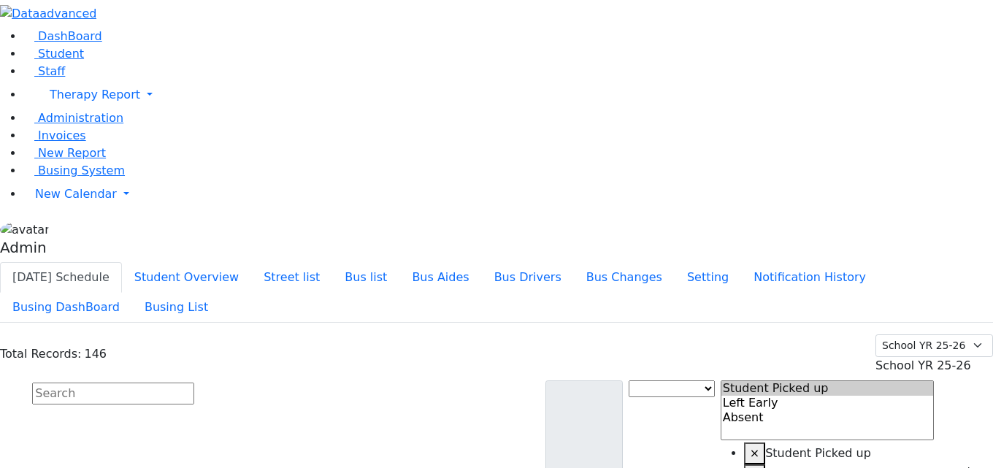
click at [251, 262] on button "Student Overview" at bounding box center [186, 277] width 129 height 31
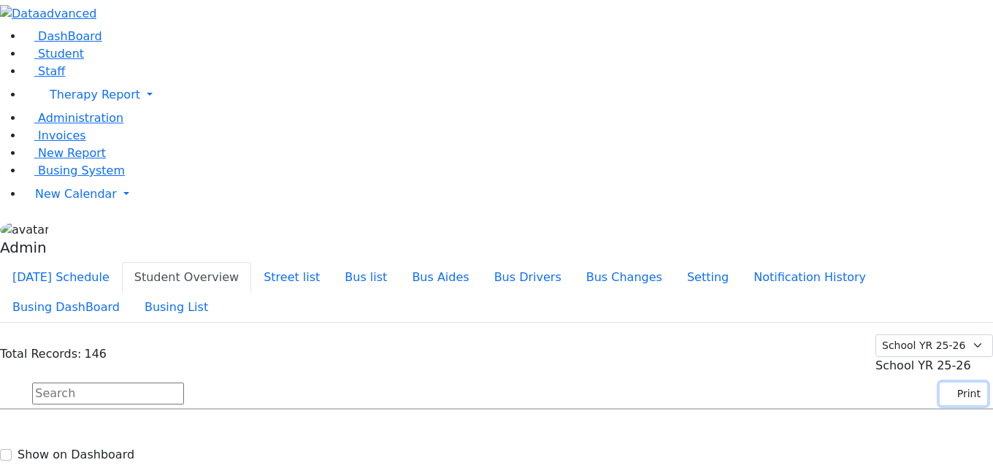
click at [955, 383] on button "Print" at bounding box center [963, 394] width 47 height 23
click at [912, 416] on link "AM Master" at bounding box center [914, 427] width 145 height 23
click at [947, 390] on use "button" at bounding box center [947, 390] width 0 height 0
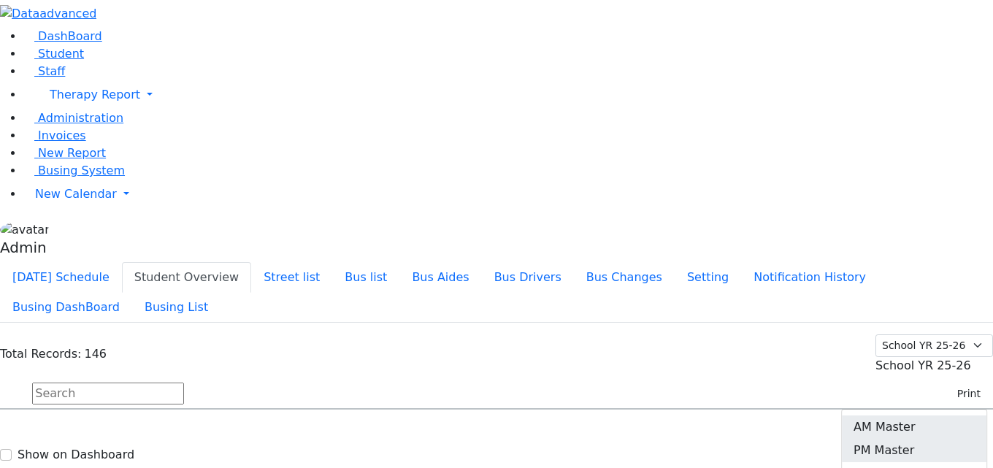
click at [920, 439] on link "PM Master" at bounding box center [914, 450] width 145 height 23
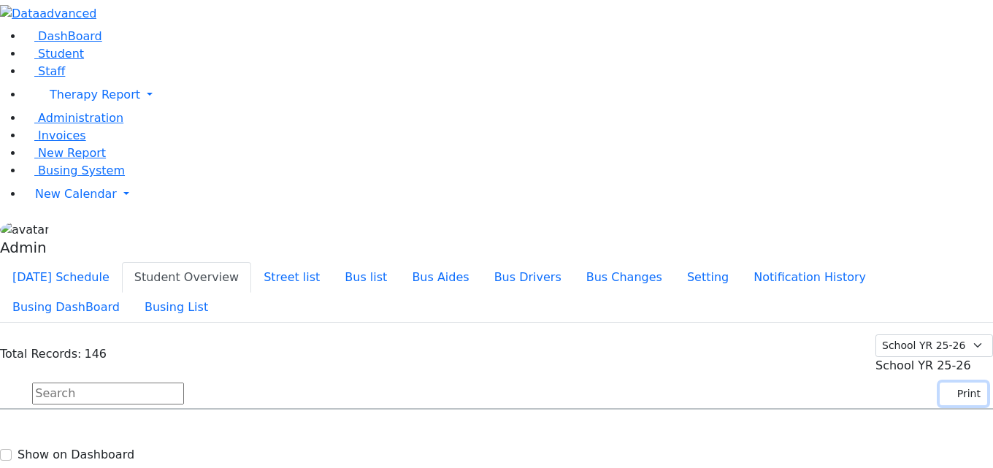
click at [947, 383] on button "Print" at bounding box center [963, 394] width 47 height 23
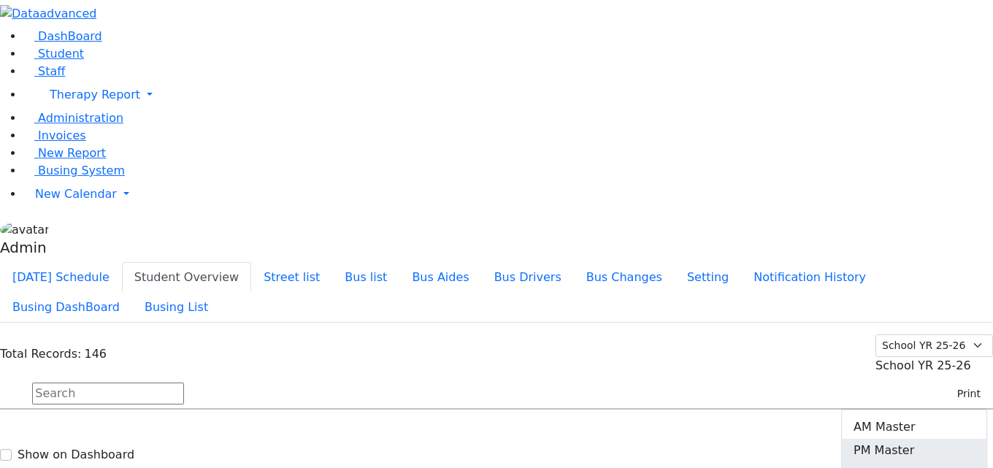
click at [908, 462] on link "[DATE] Master" at bounding box center [914, 473] width 145 height 23
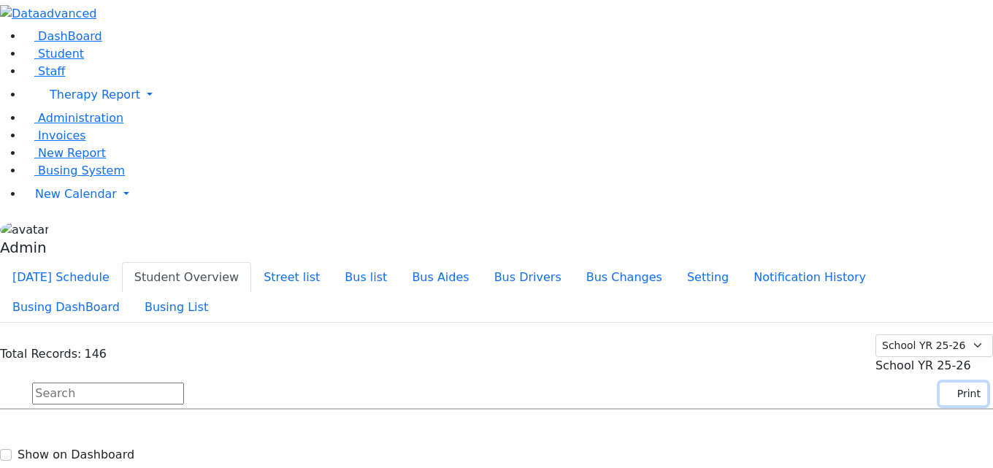
click at [952, 383] on button "Print" at bounding box center [963, 394] width 47 height 23
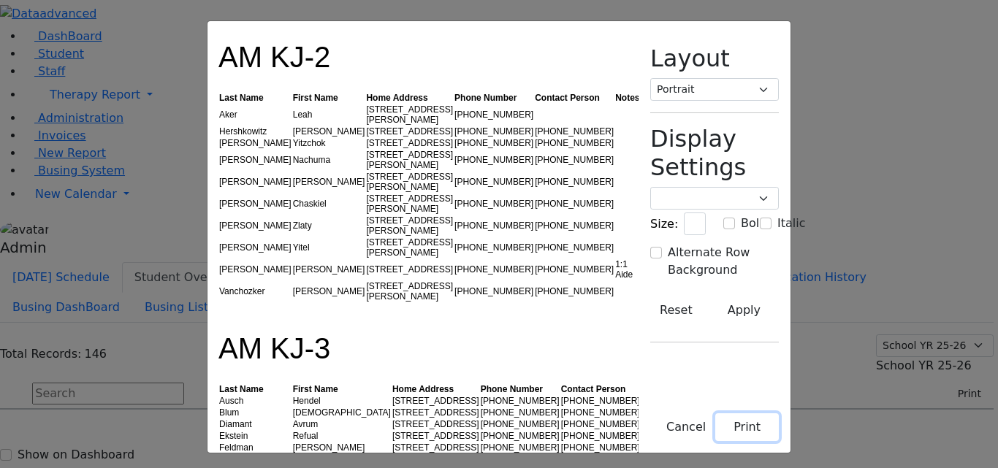
click at [779, 424] on button "Print" at bounding box center [747, 427] width 64 height 28
